Goal: Information Seeking & Learning: Learn about a topic

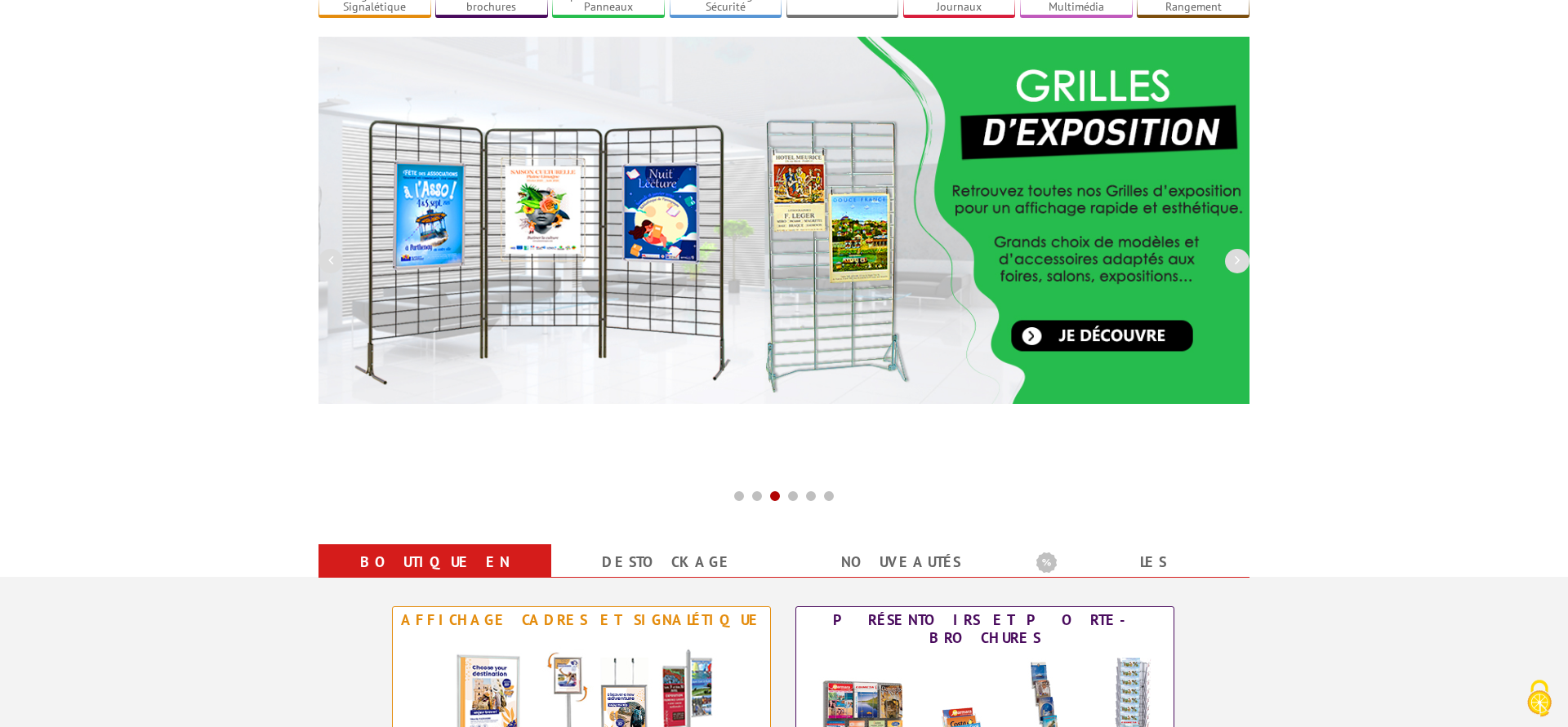
scroll to position [250, 0]
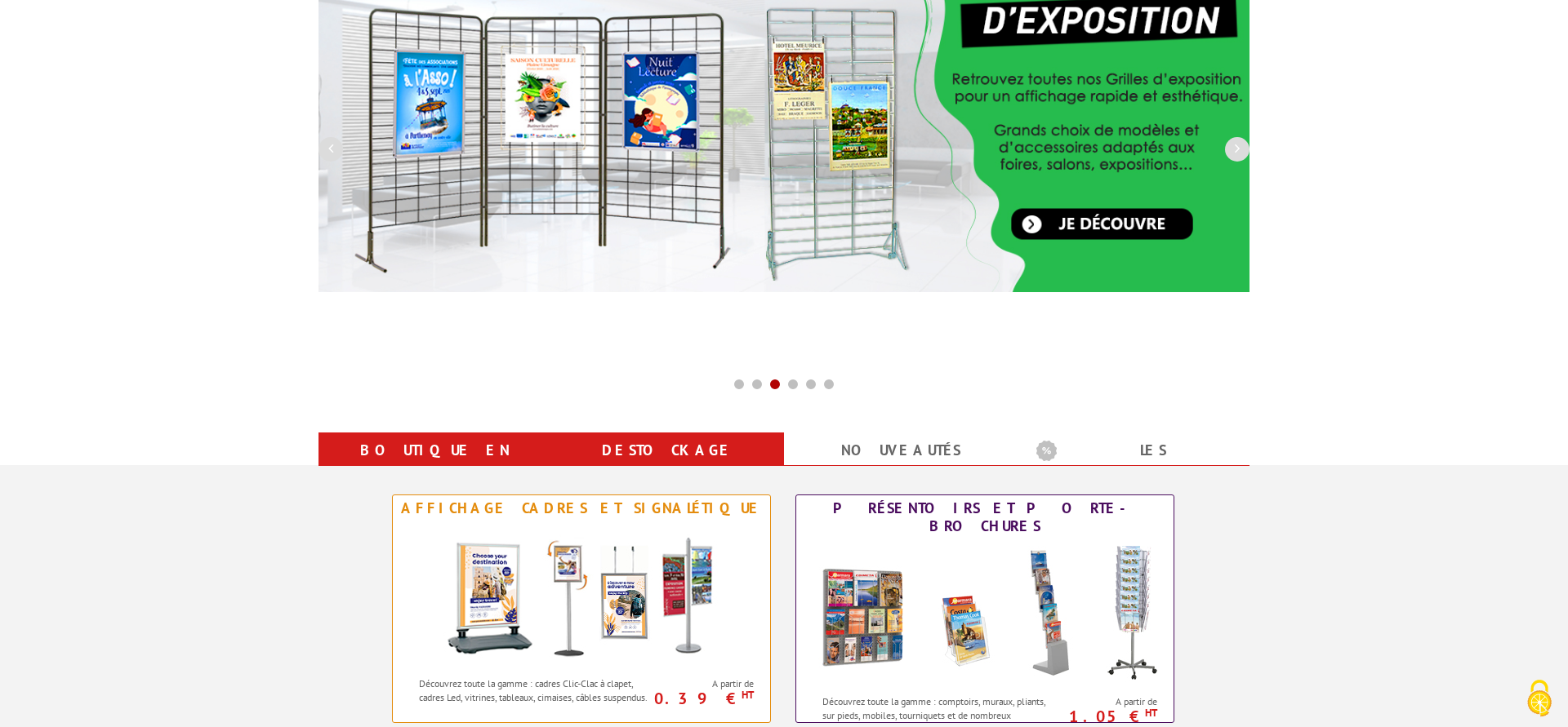
click at [659, 450] on link "Destockage" at bounding box center [667, 450] width 194 height 29
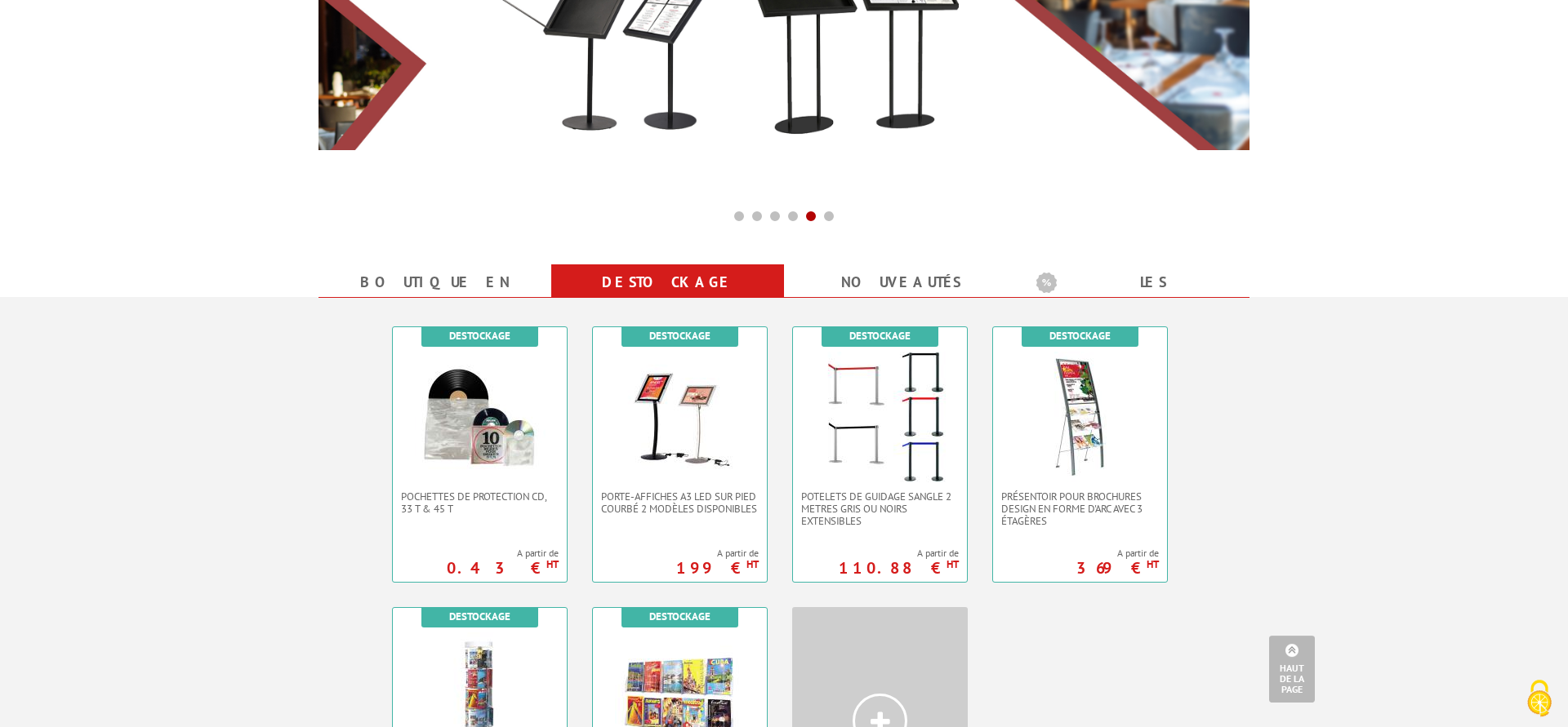
scroll to position [416, 0]
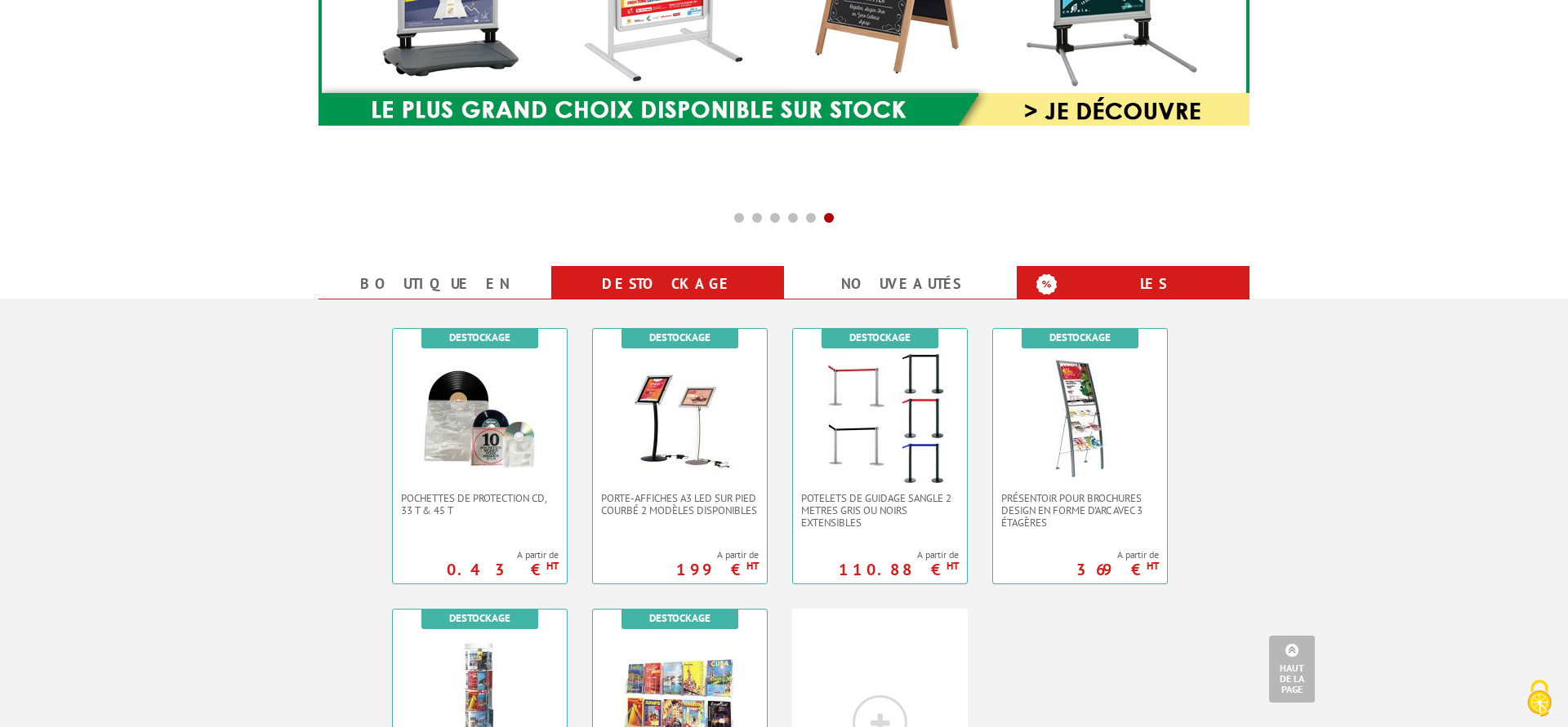
click at [1163, 279] on b "Les promotions" at bounding box center [1138, 286] width 204 height 33
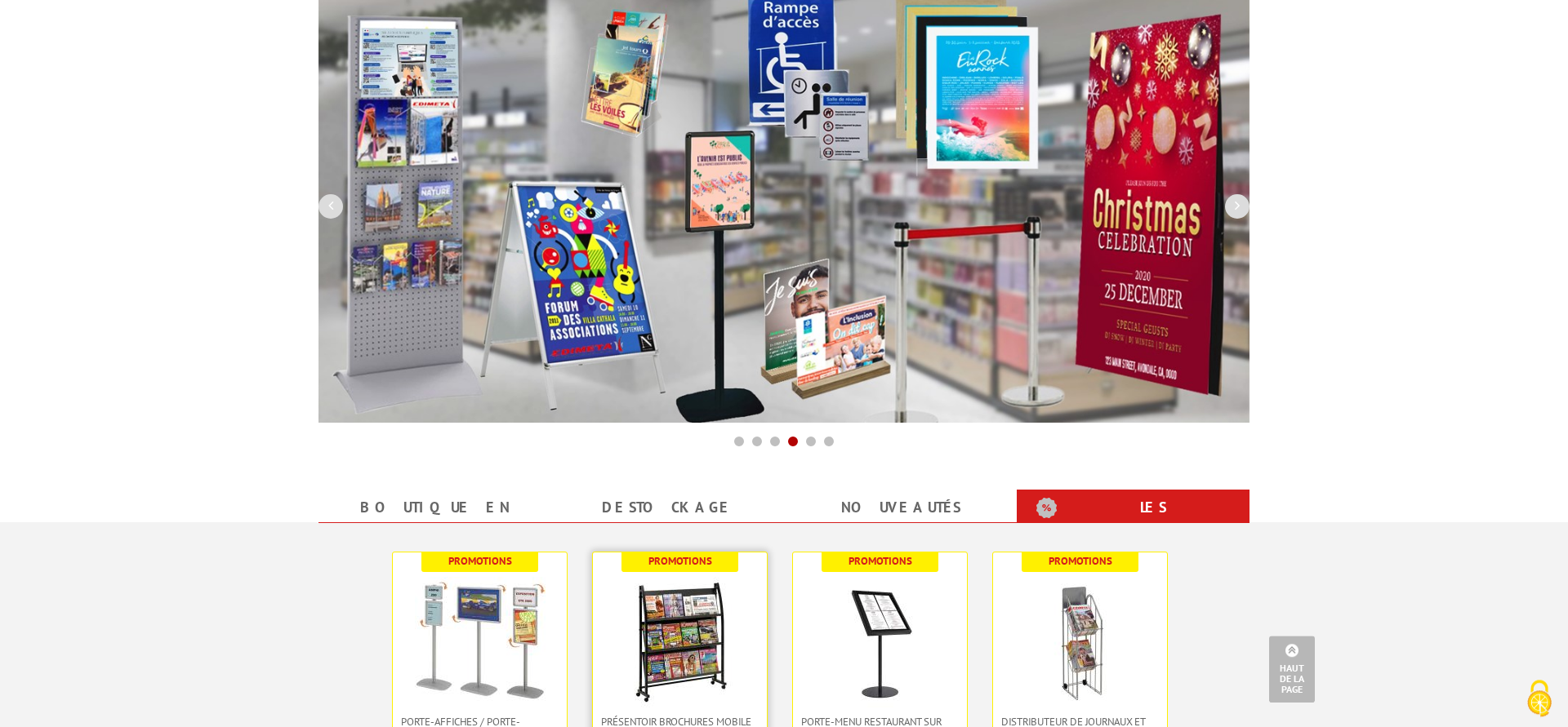
scroll to position [0, 0]
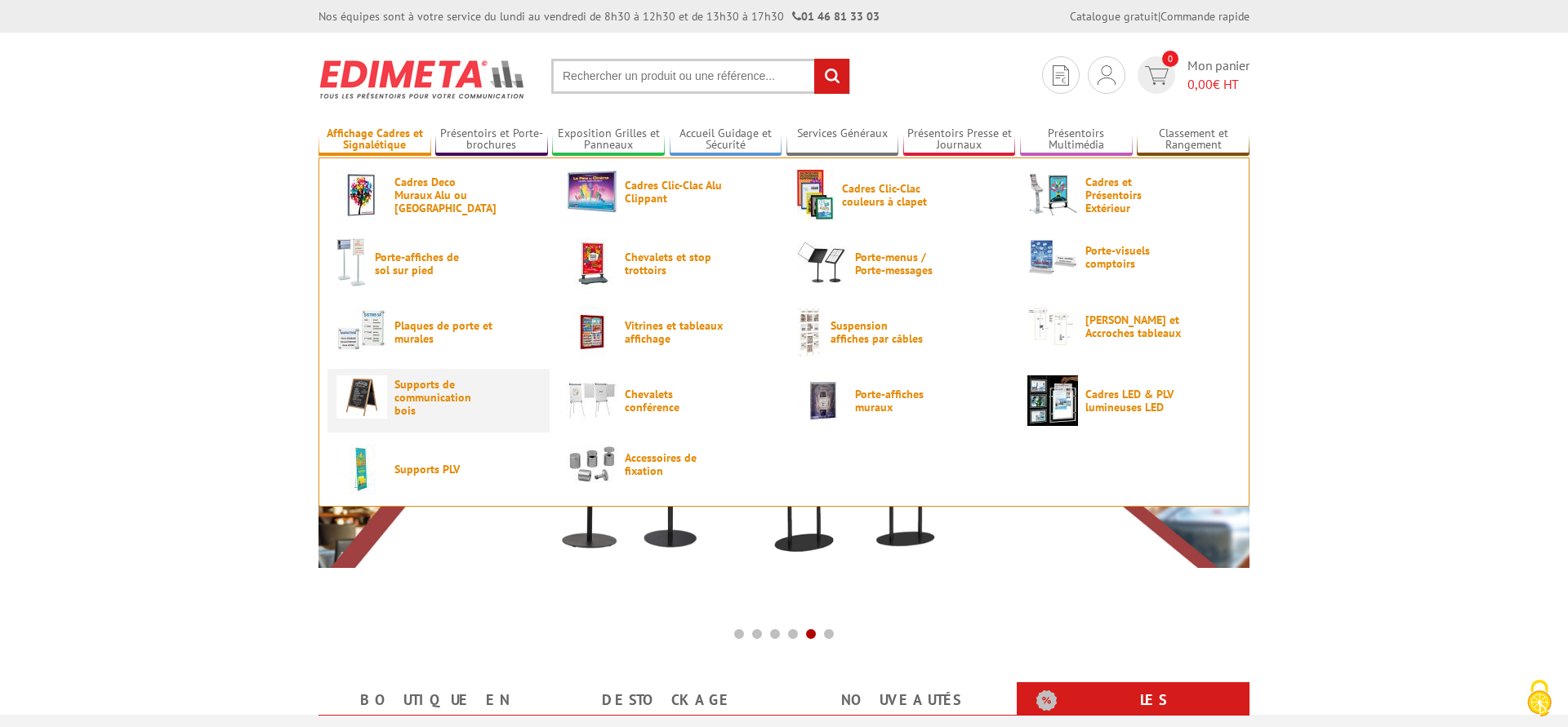
click at [395, 391] on span "Supports de communication bois" at bounding box center [444, 397] width 98 height 39
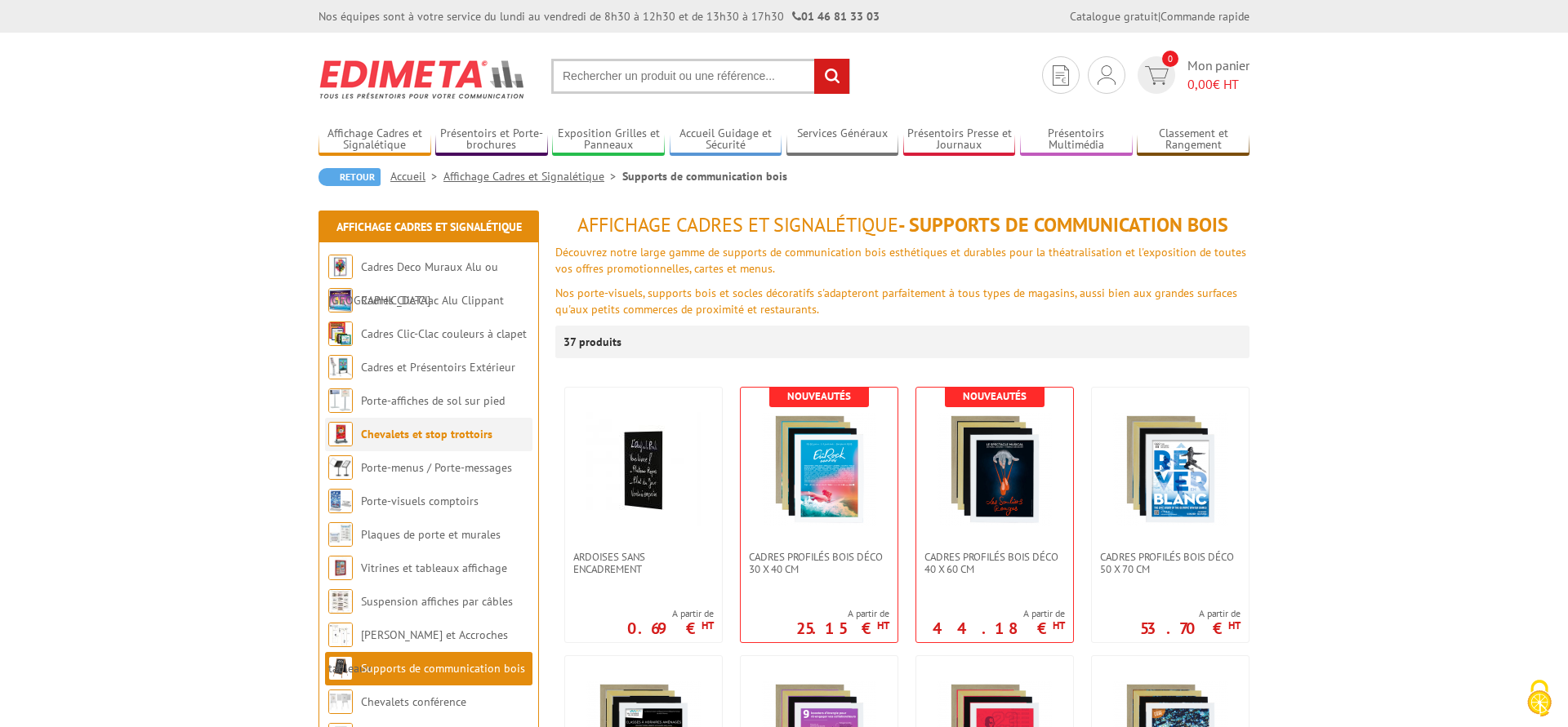
click at [418, 433] on link "Chevalets et stop trottoirs" at bounding box center [426, 434] width 132 height 15
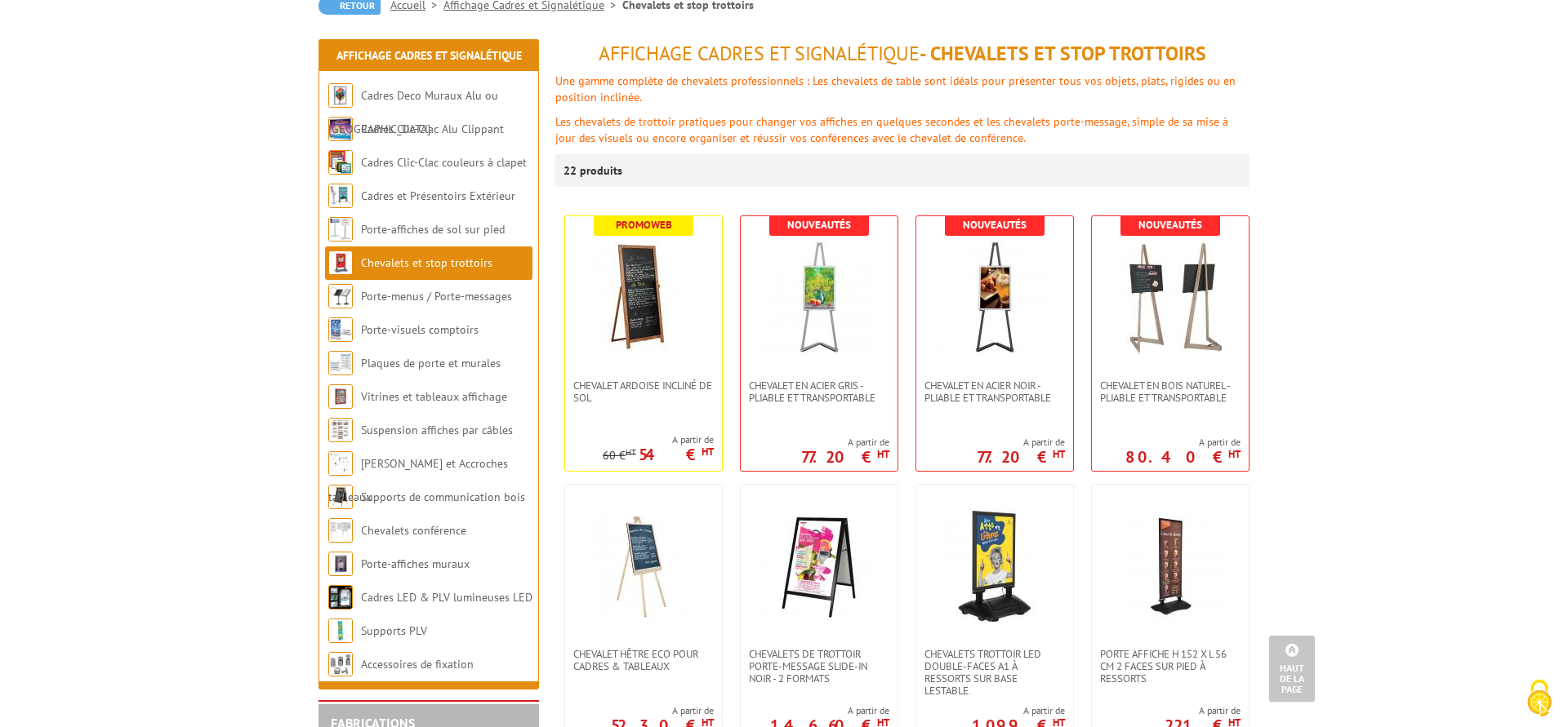
scroll to position [166, 0]
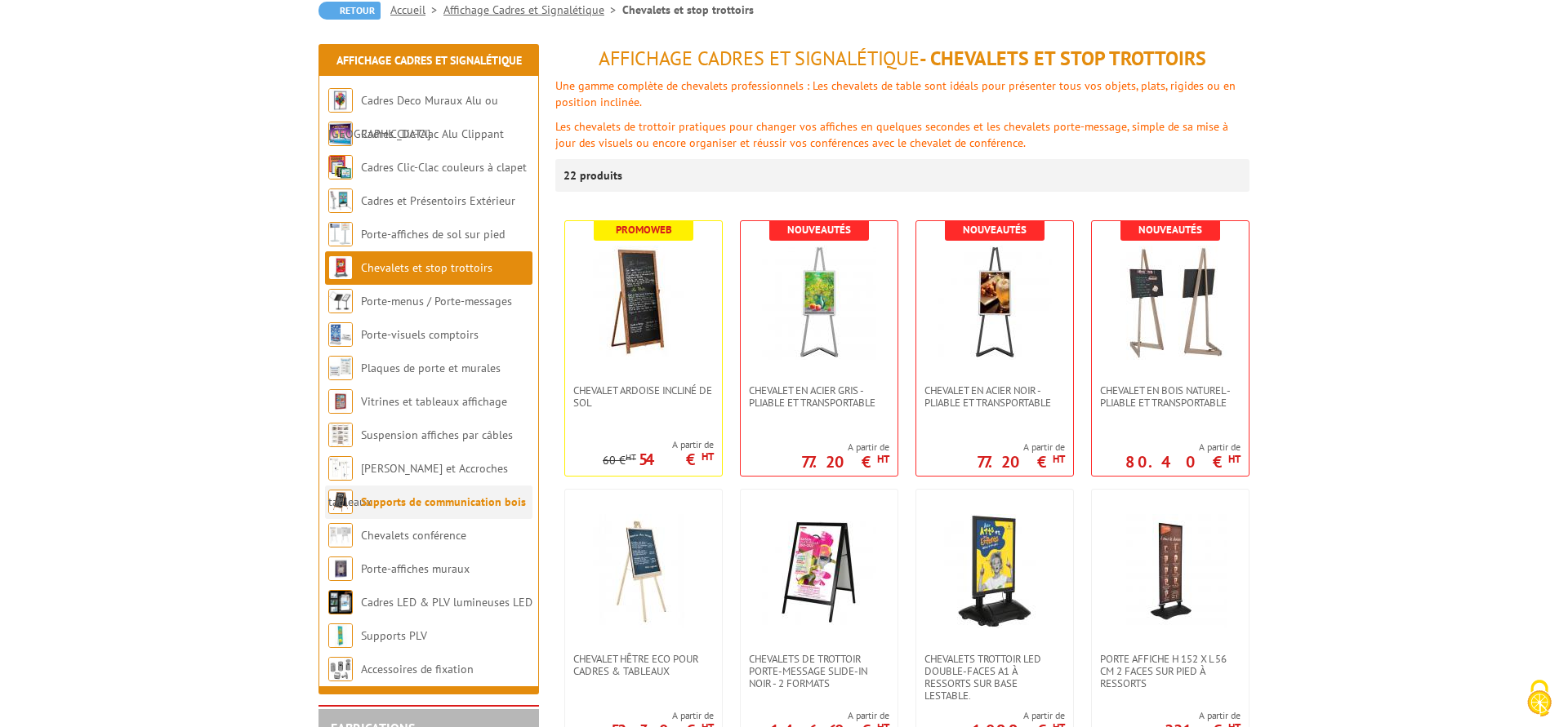
click at [432, 506] on link "Supports de communication bois" at bounding box center [443, 501] width 165 height 15
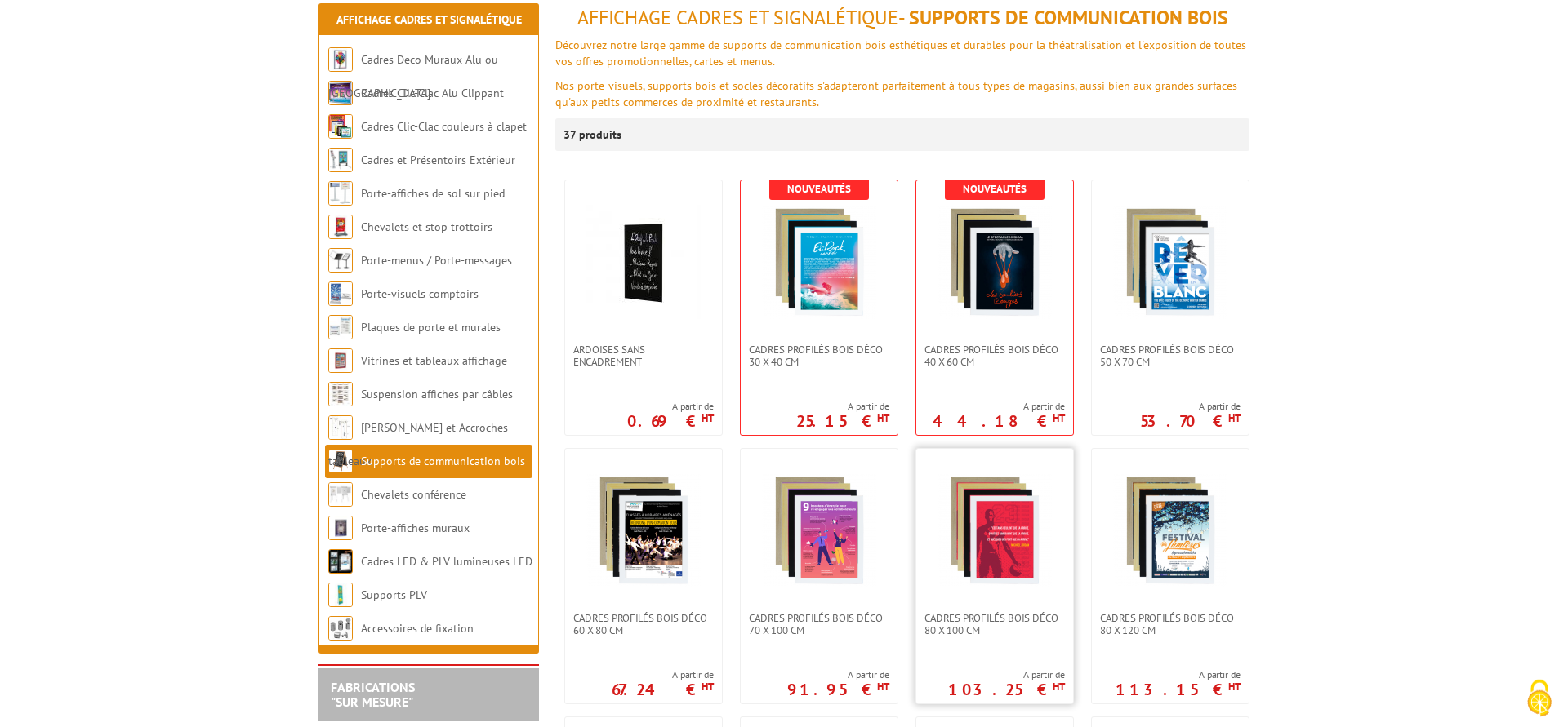
scroll to position [250, 0]
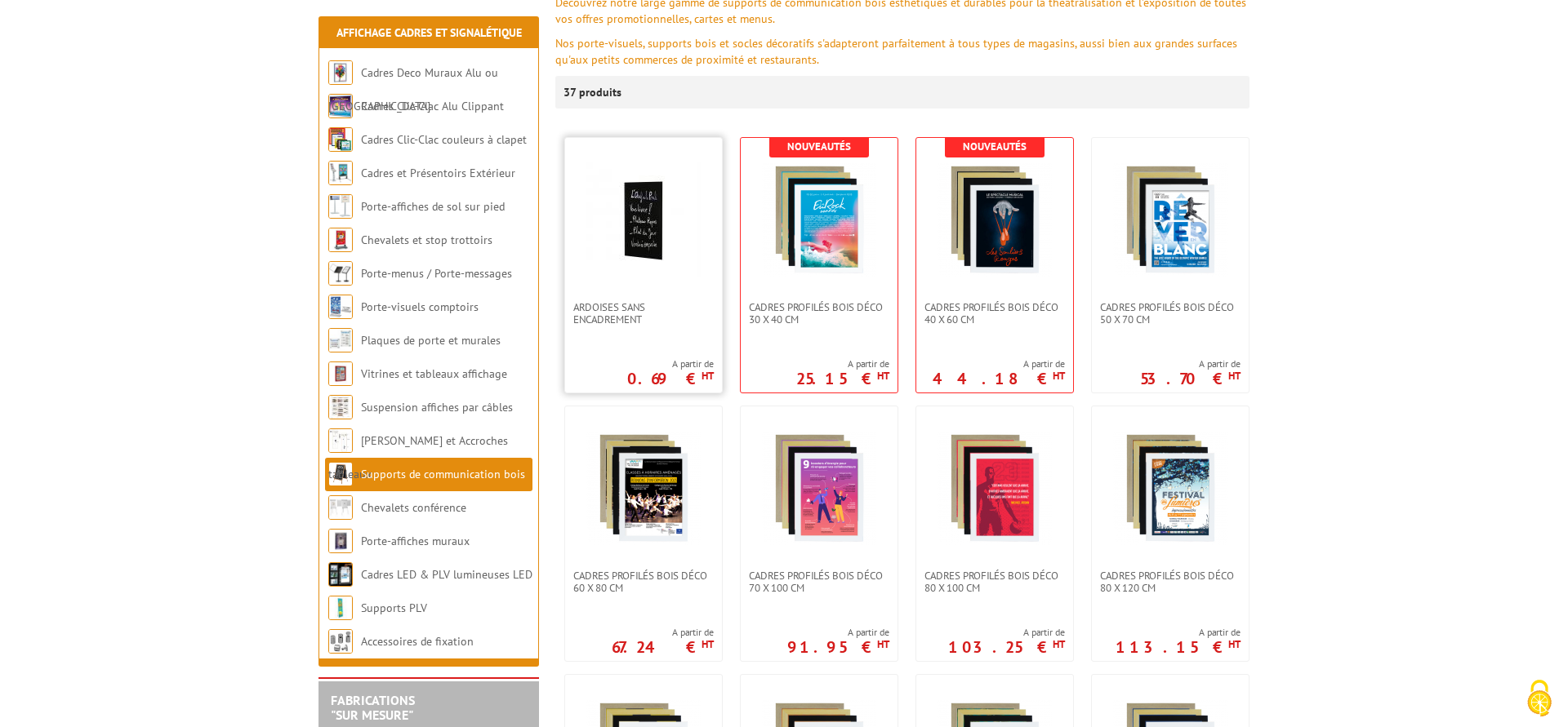
click at [625, 297] on link at bounding box center [644, 220] width 157 height 164
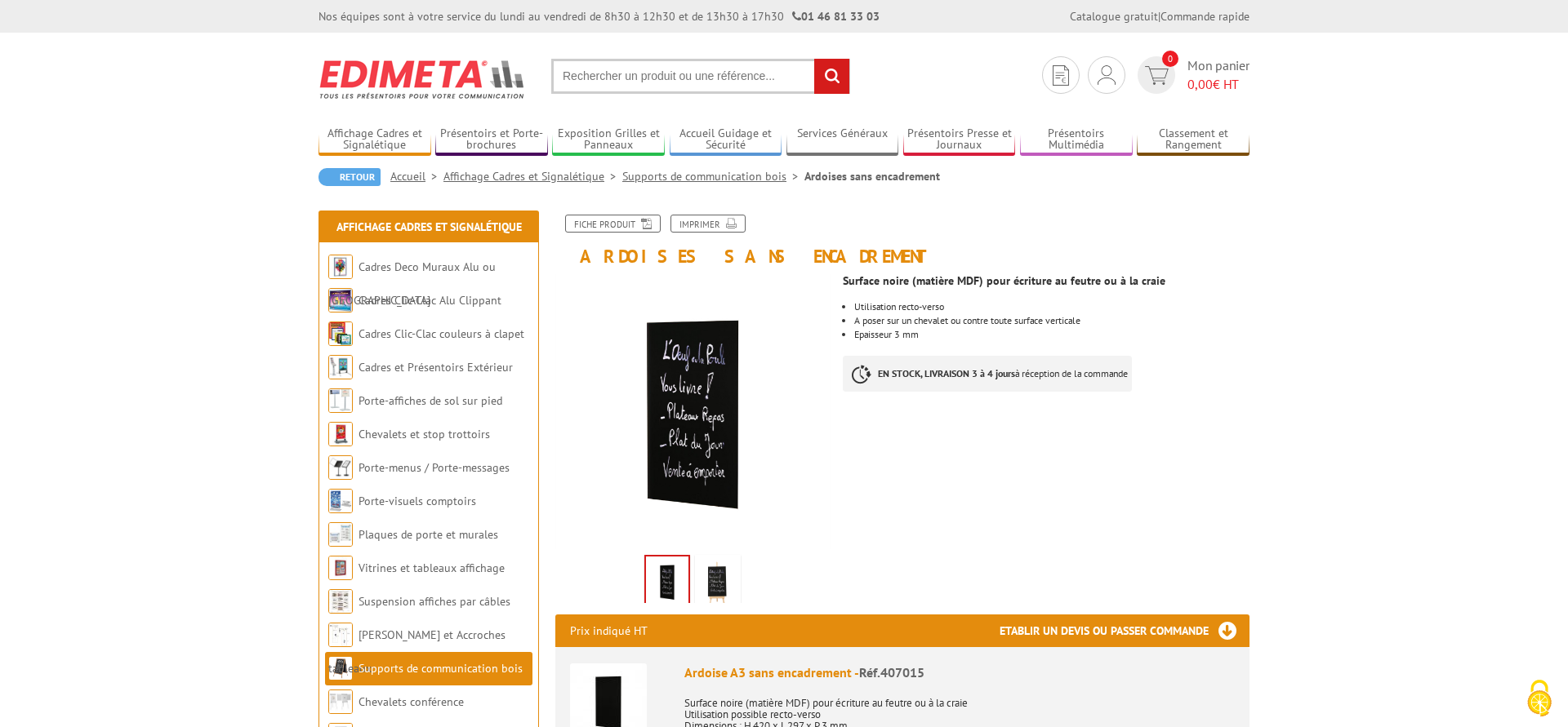
click at [710, 577] on img at bounding box center [717, 583] width 39 height 51
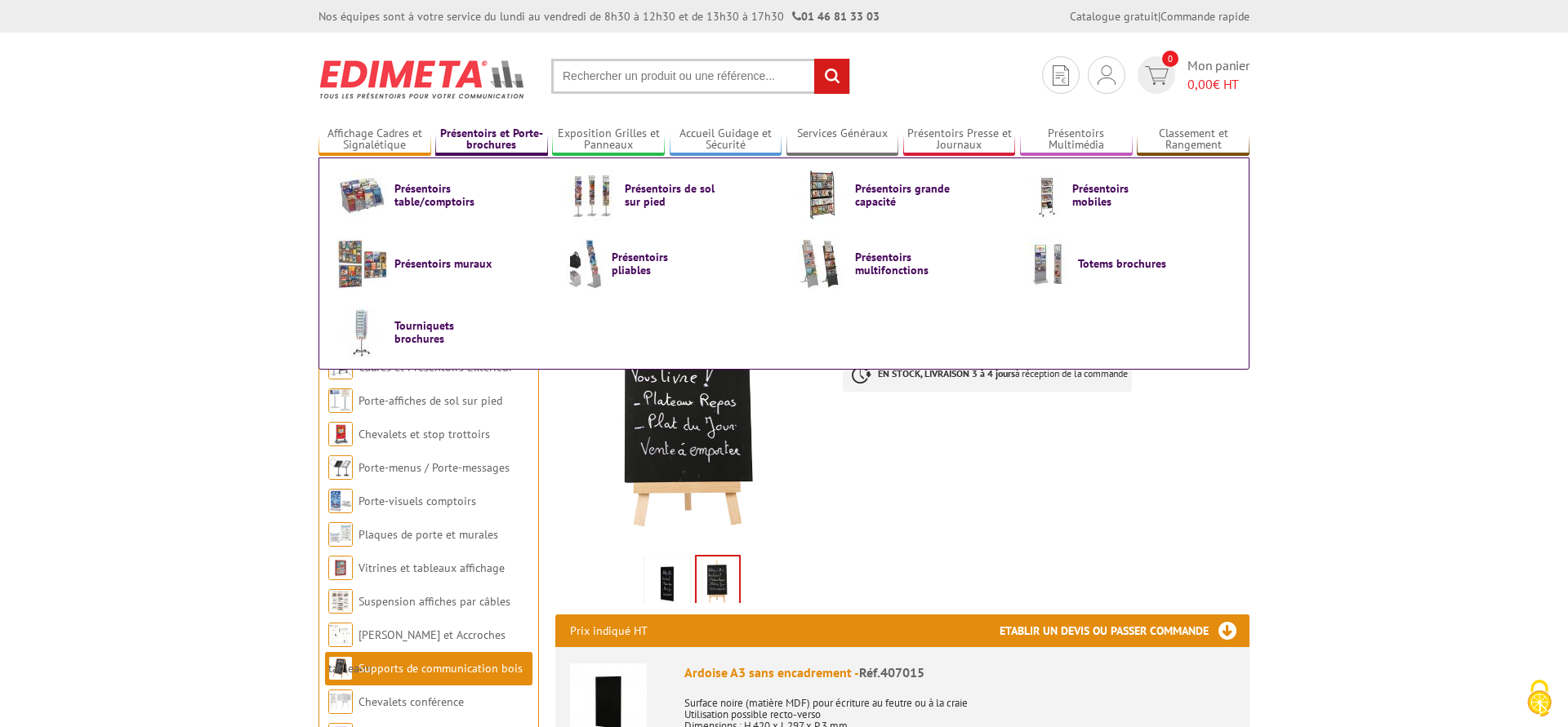
click at [456, 134] on link "Présentoirs et Porte-brochures" at bounding box center [491, 140] width 113 height 27
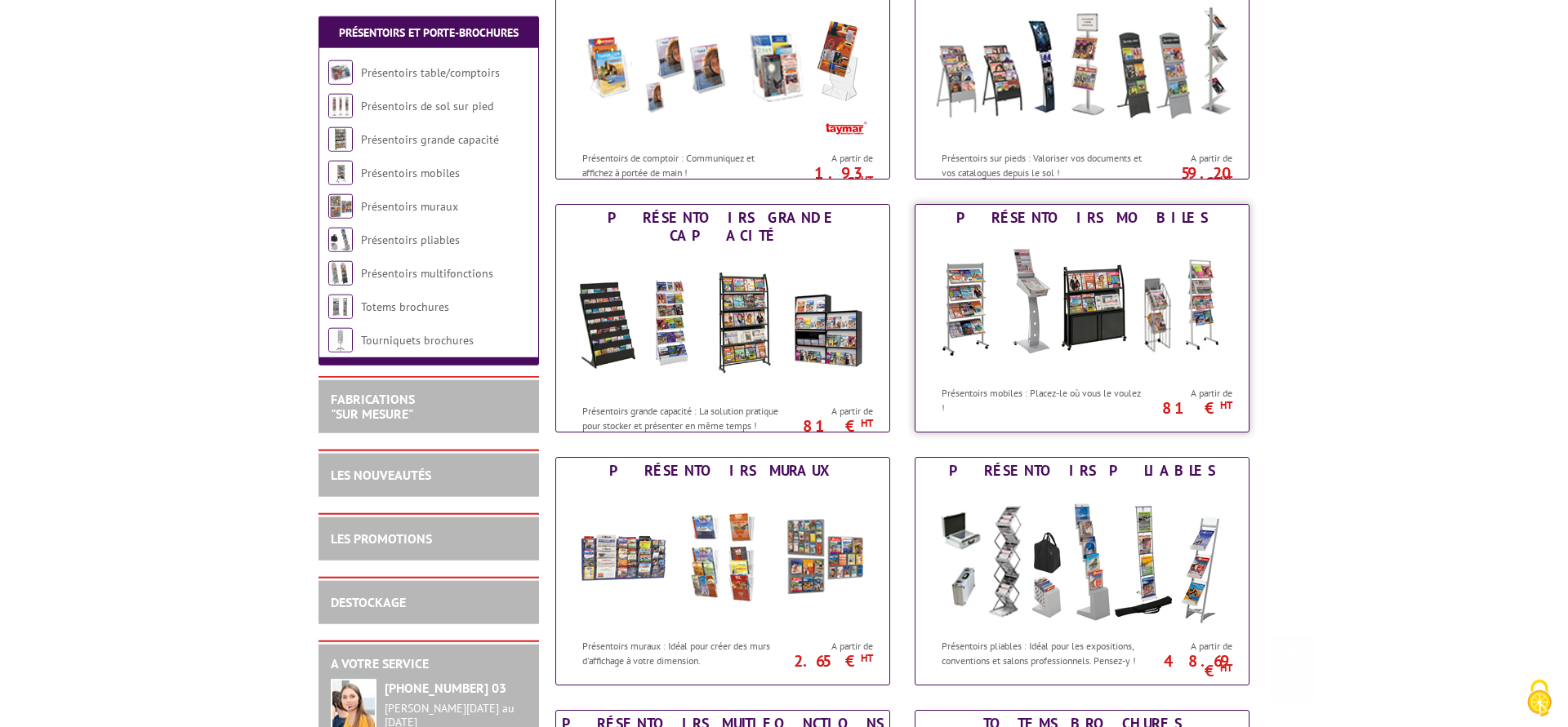
scroll to position [333, 0]
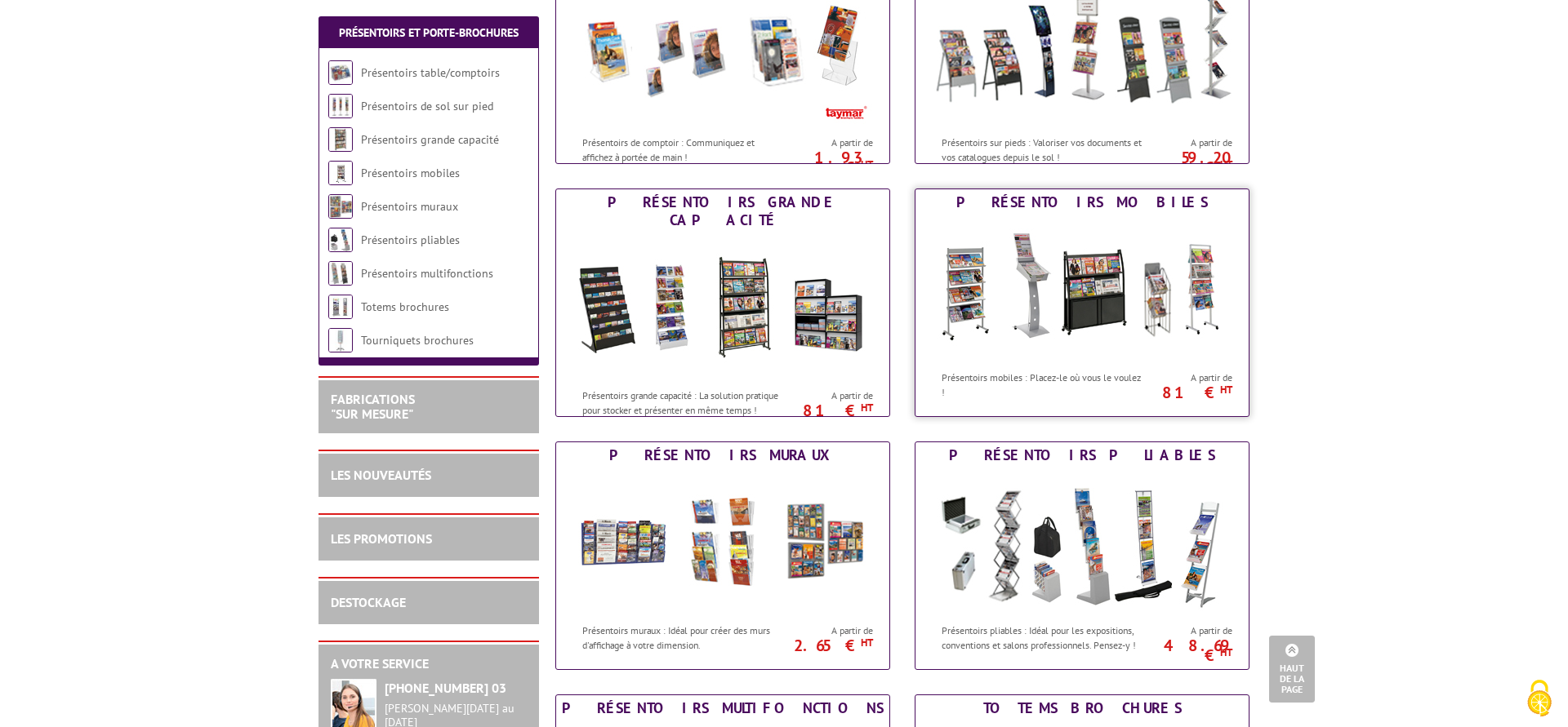
click at [1089, 335] on img at bounding box center [1081, 289] width 302 height 147
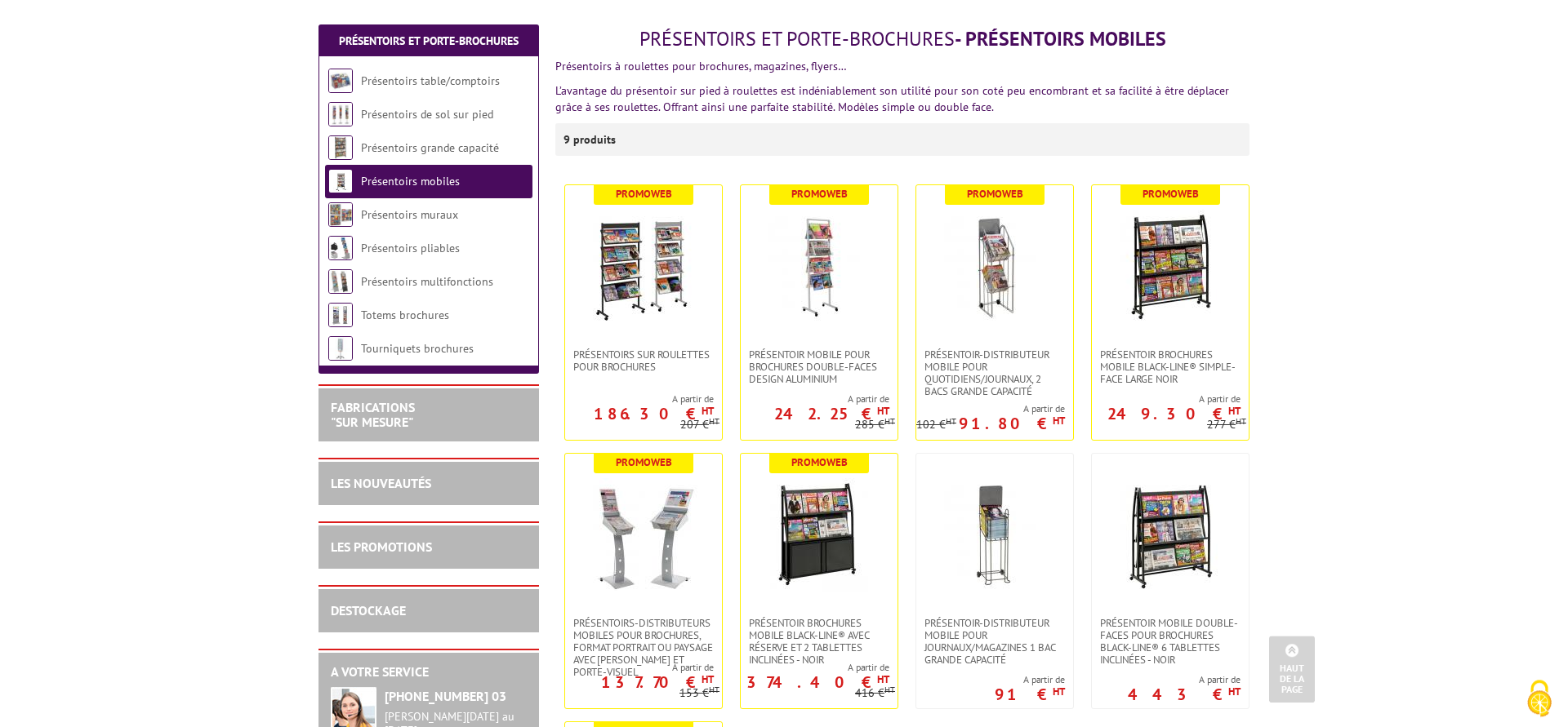
scroll to position [182, 0]
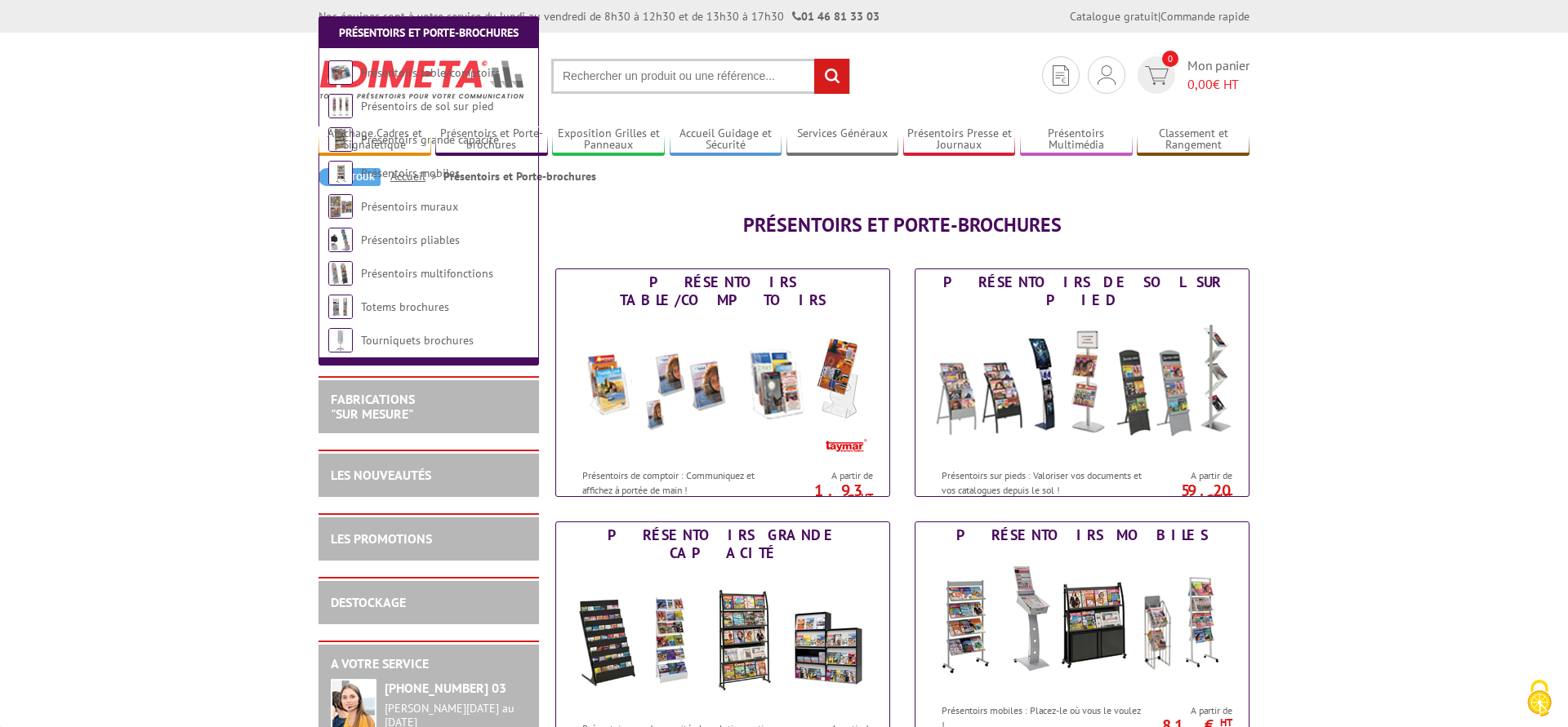
scroll to position [333, 0]
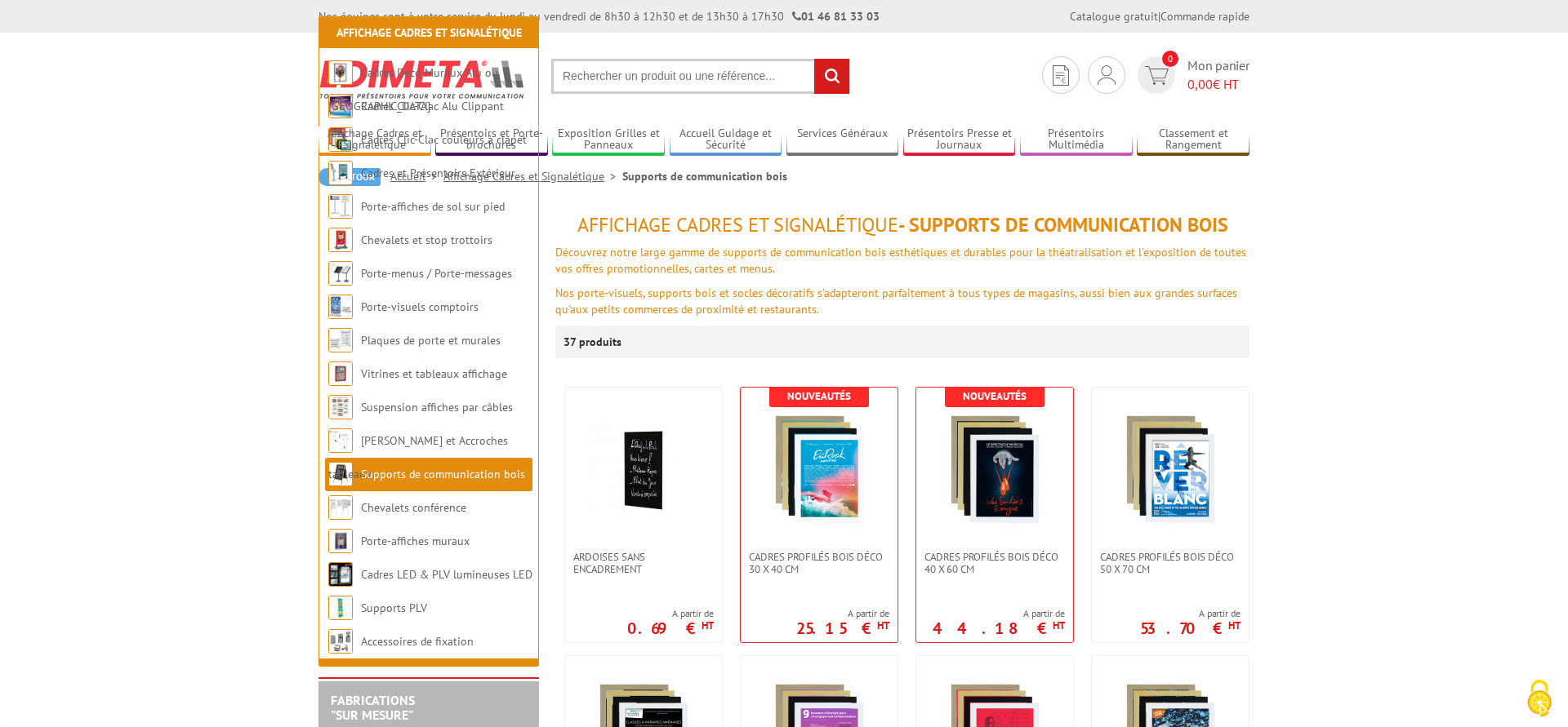
scroll to position [250, 0]
